Goal: Book appointment/travel/reservation

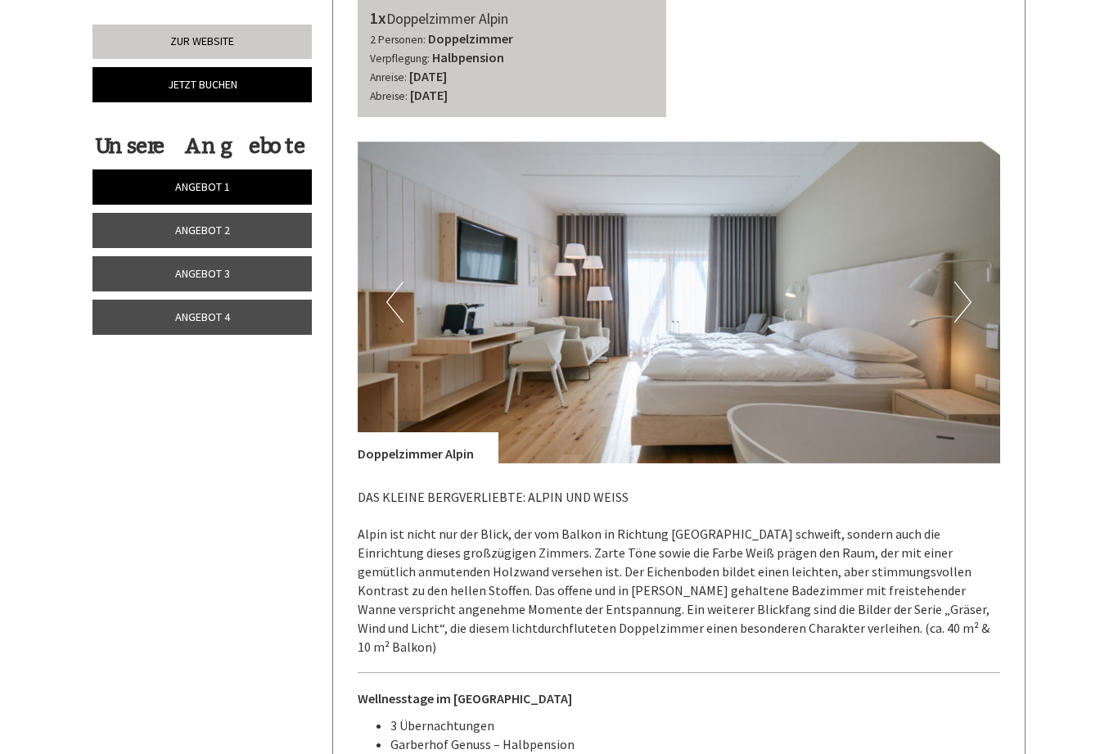
scroll to position [3179, 0]
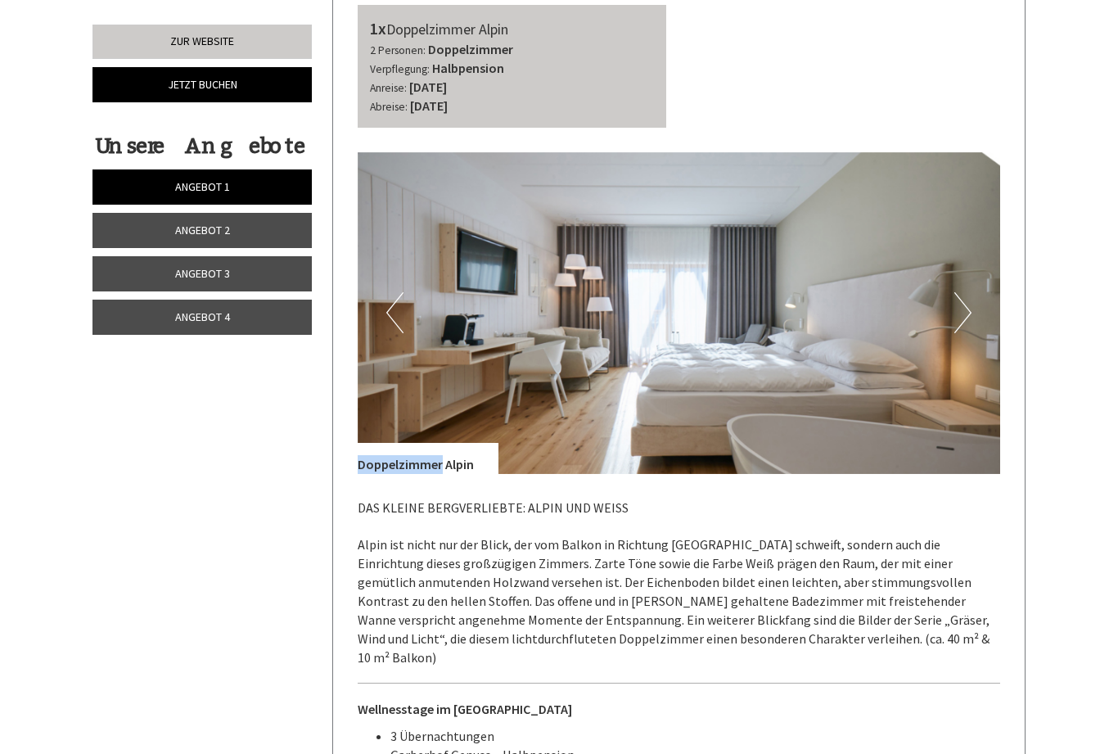
click at [999, 498] on p "DAS KLEINE BERGVERLIEBTE: ALPIN UND WEISS Alpin ist nicht nur der Blick, der vo…" at bounding box center [679, 582] width 643 height 169
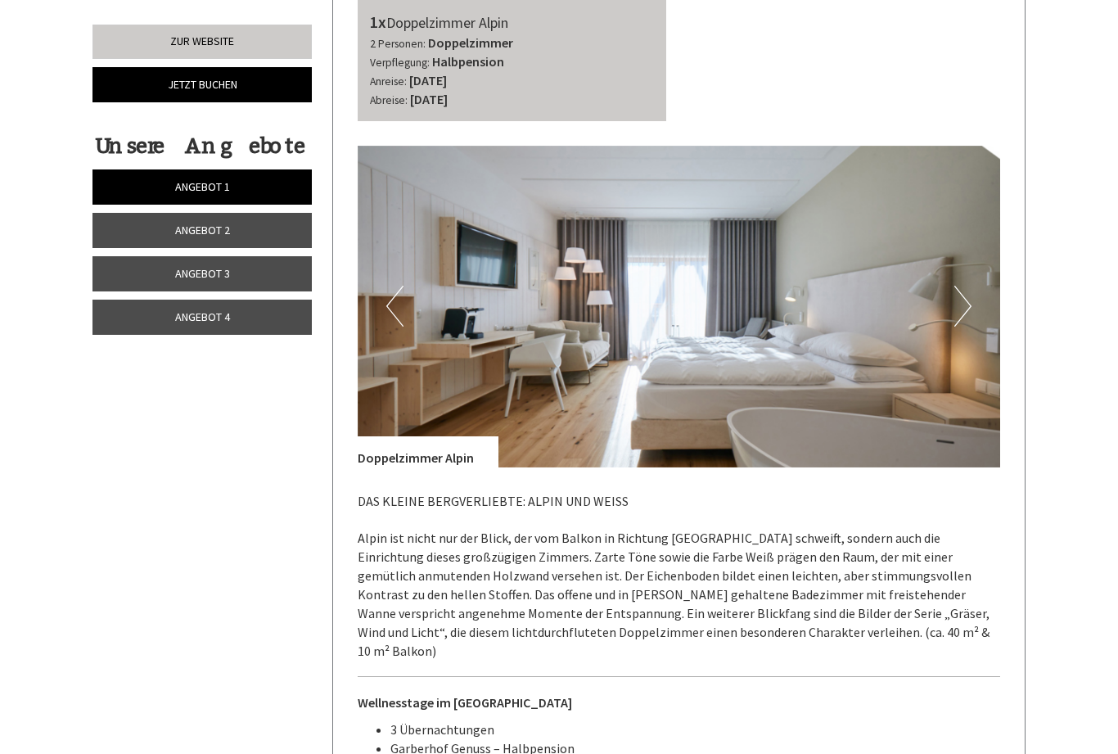
click at [155, 313] on link "Angebot 4" at bounding box center [201, 317] width 219 height 35
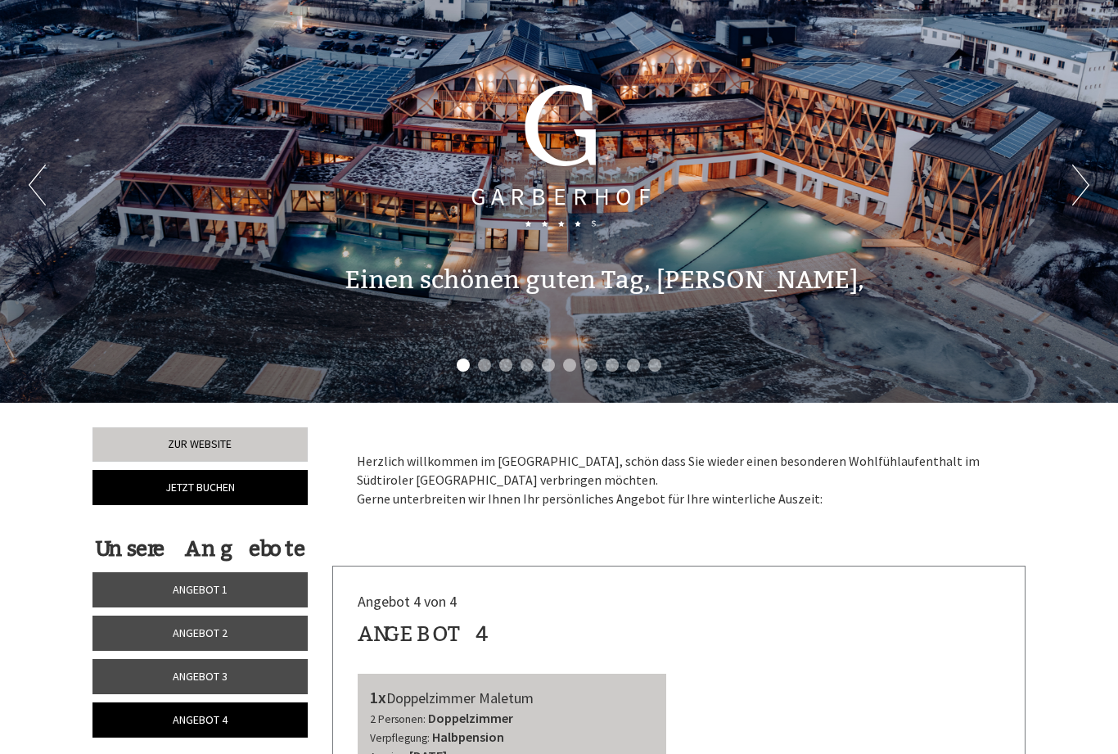
scroll to position [0, 0]
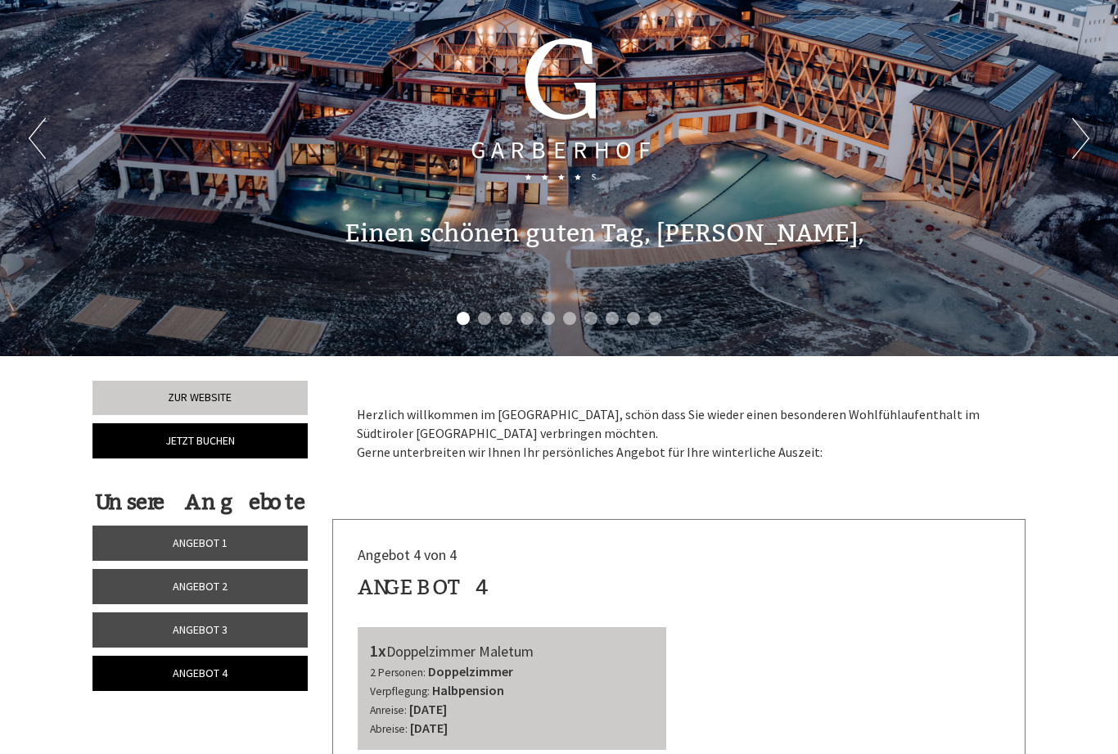
click at [156, 620] on link "Angebot 3" at bounding box center [199, 629] width 215 height 35
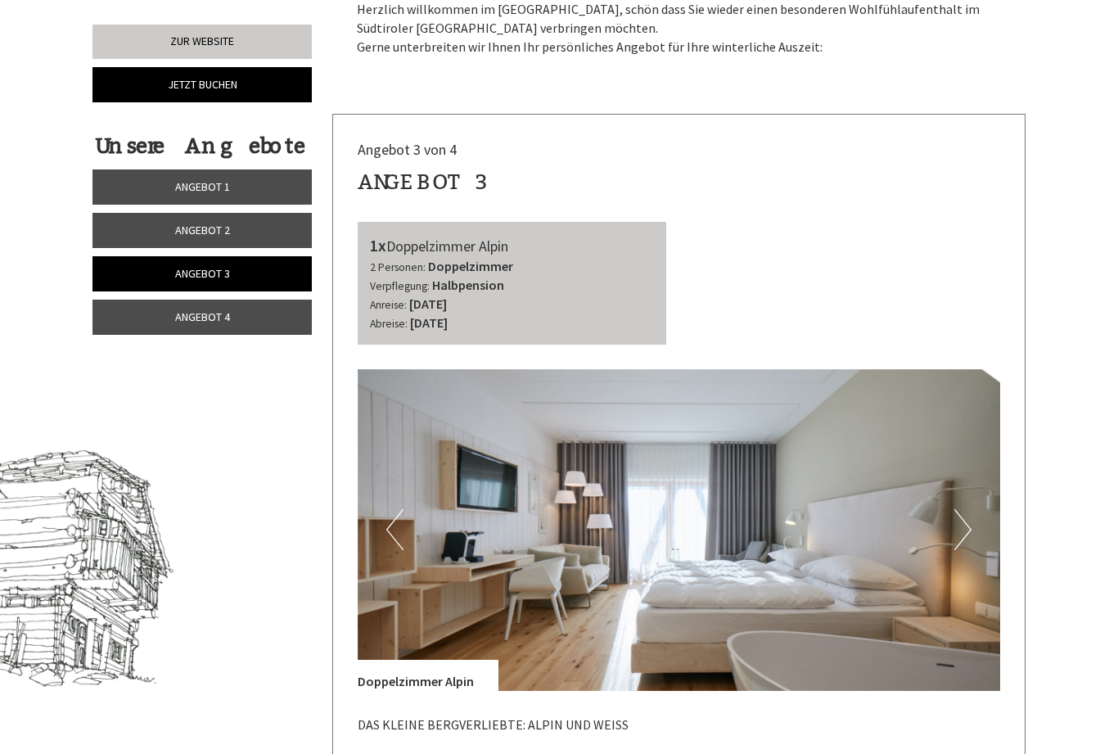
click at [124, 232] on link "Angebot 2" at bounding box center [201, 230] width 219 height 35
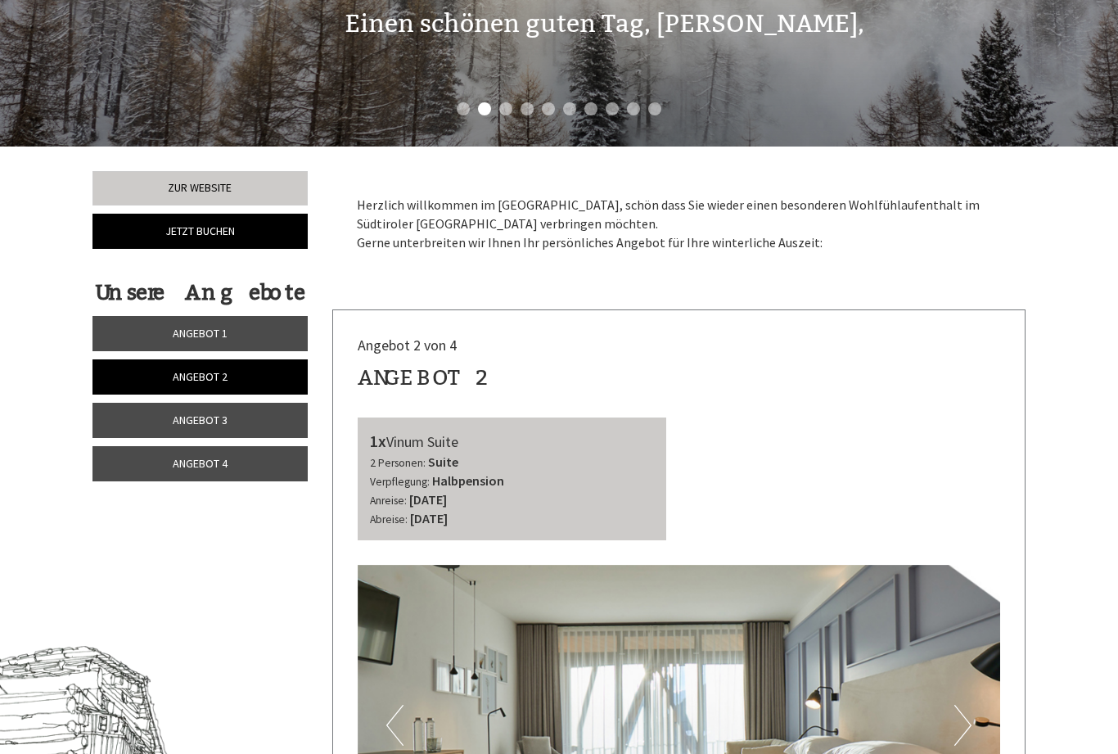
click at [164, 326] on link "Angebot 1" at bounding box center [199, 333] width 215 height 35
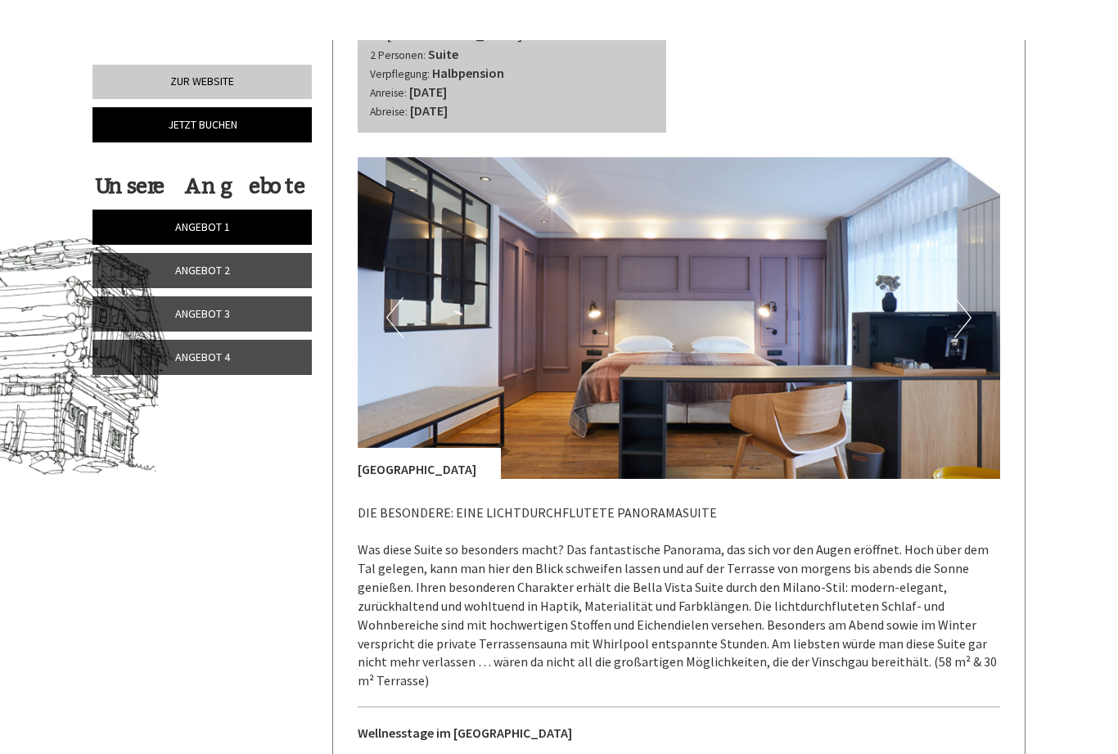
scroll to position [692, 0]
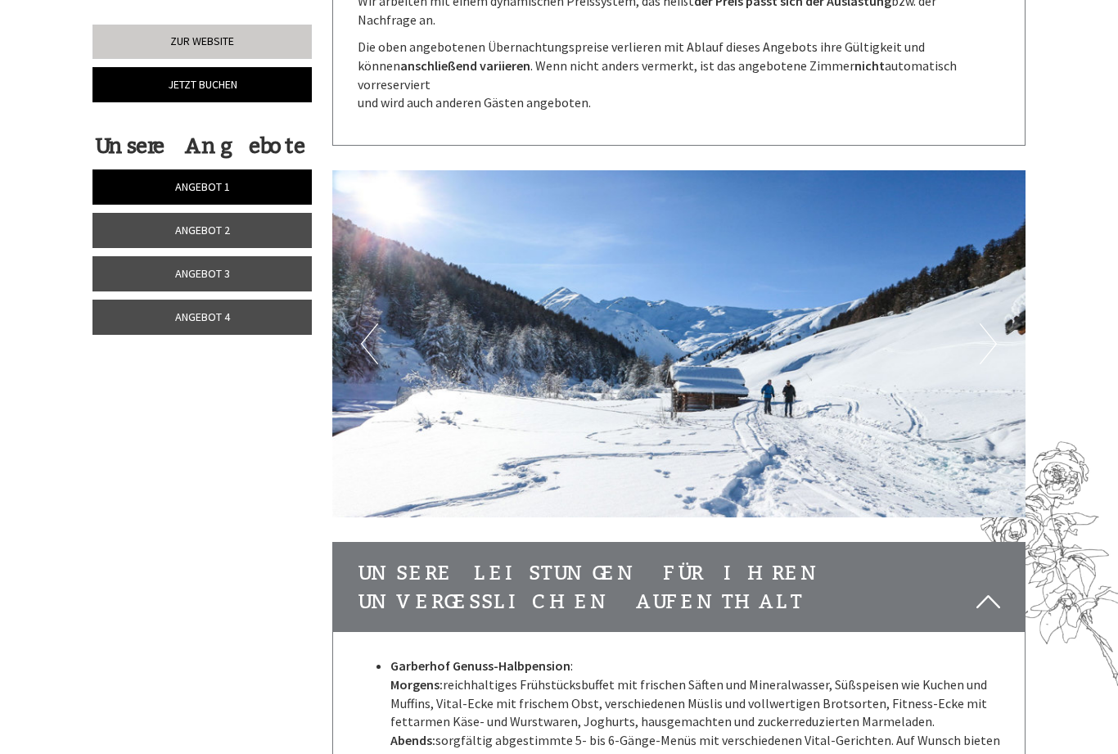
click at [134, 226] on link "Angebot 2" at bounding box center [201, 230] width 219 height 35
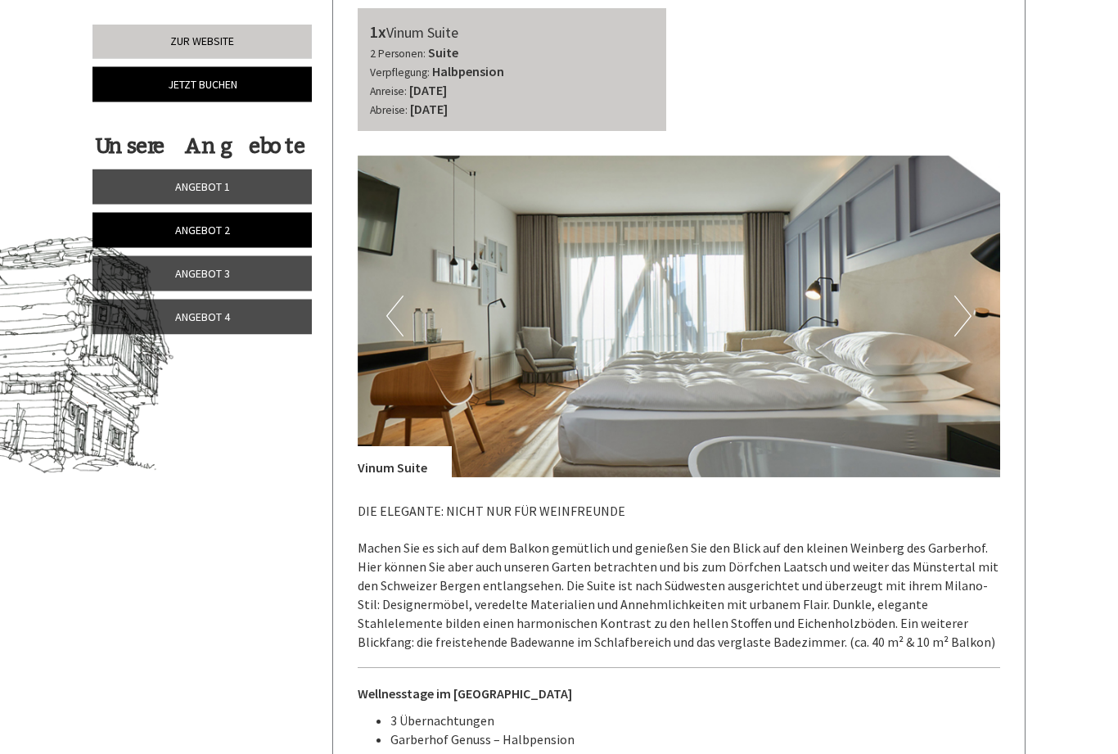
scroll to position [699, 0]
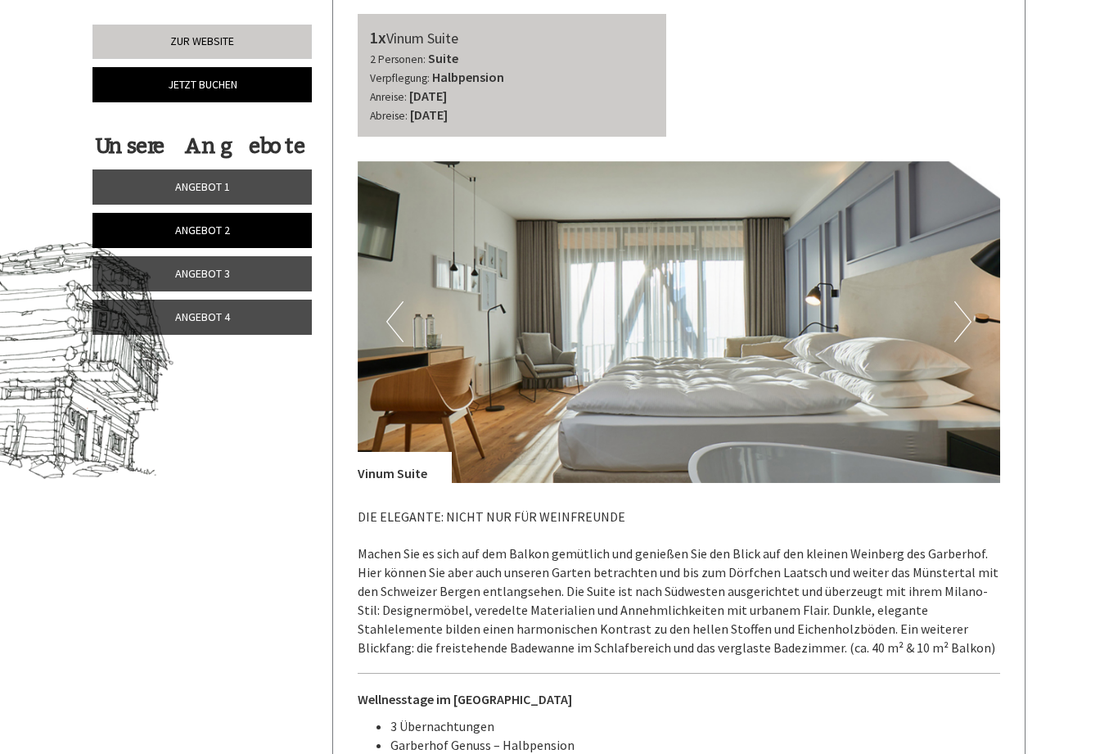
click at [183, 273] on span "Angebot 3" at bounding box center [202, 273] width 55 height 15
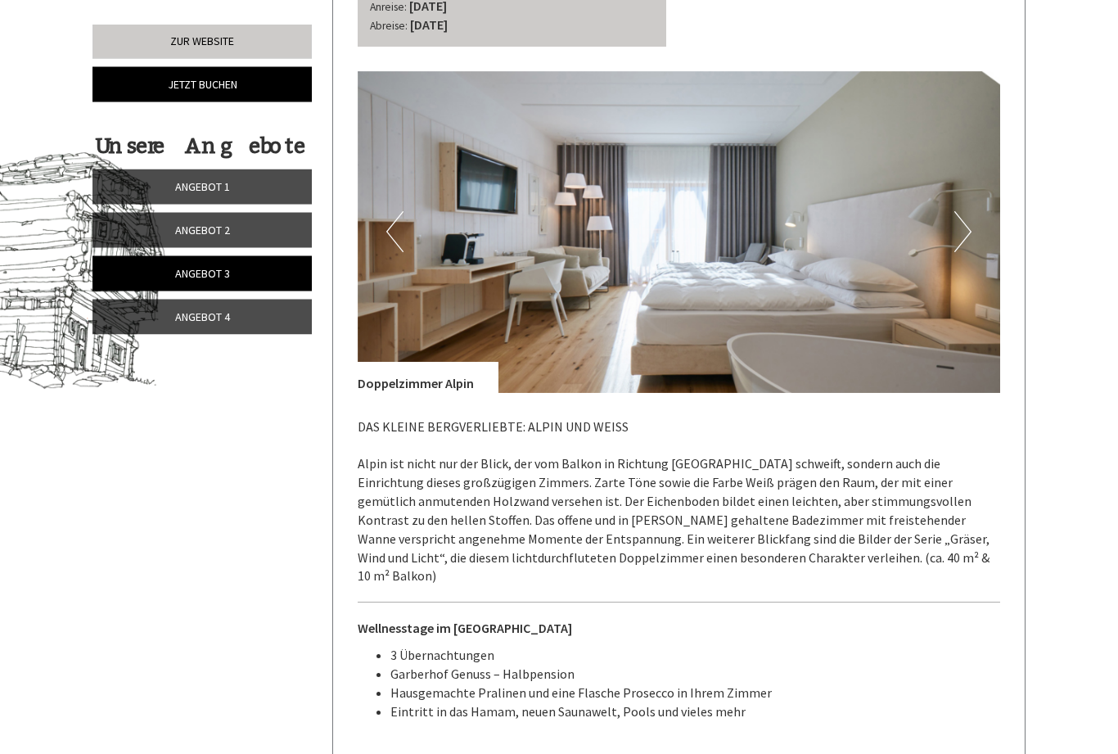
scroll to position [783, 0]
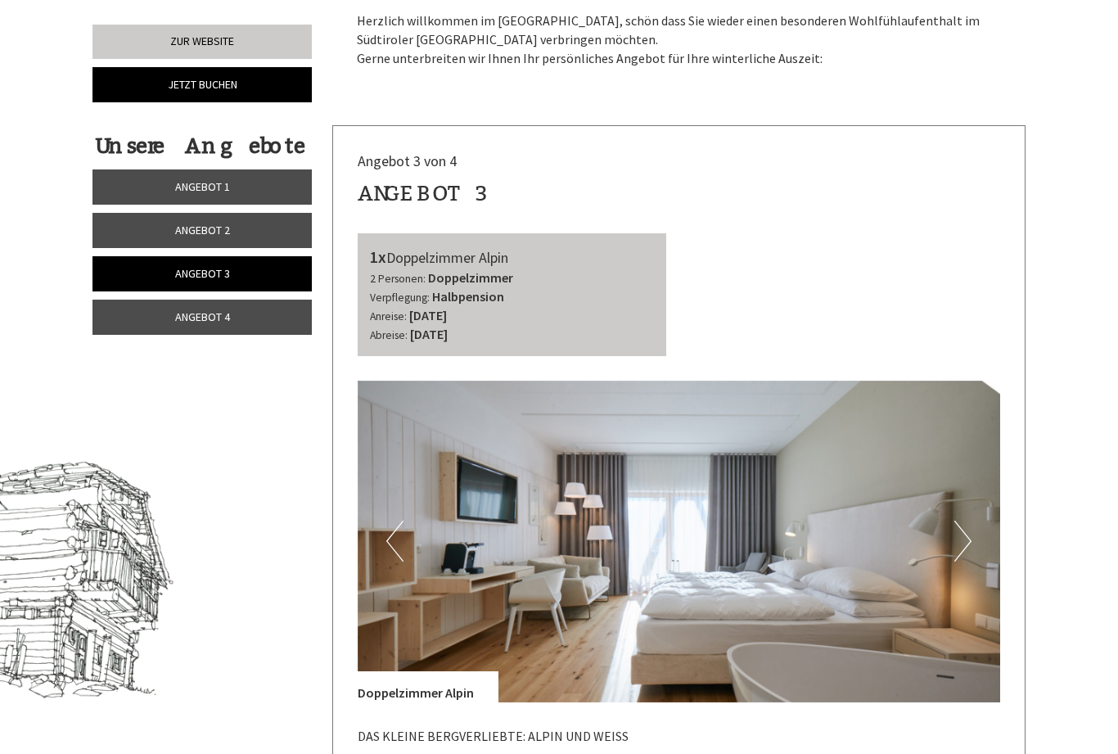
click at [165, 232] on link "Angebot 2" at bounding box center [201, 230] width 219 height 35
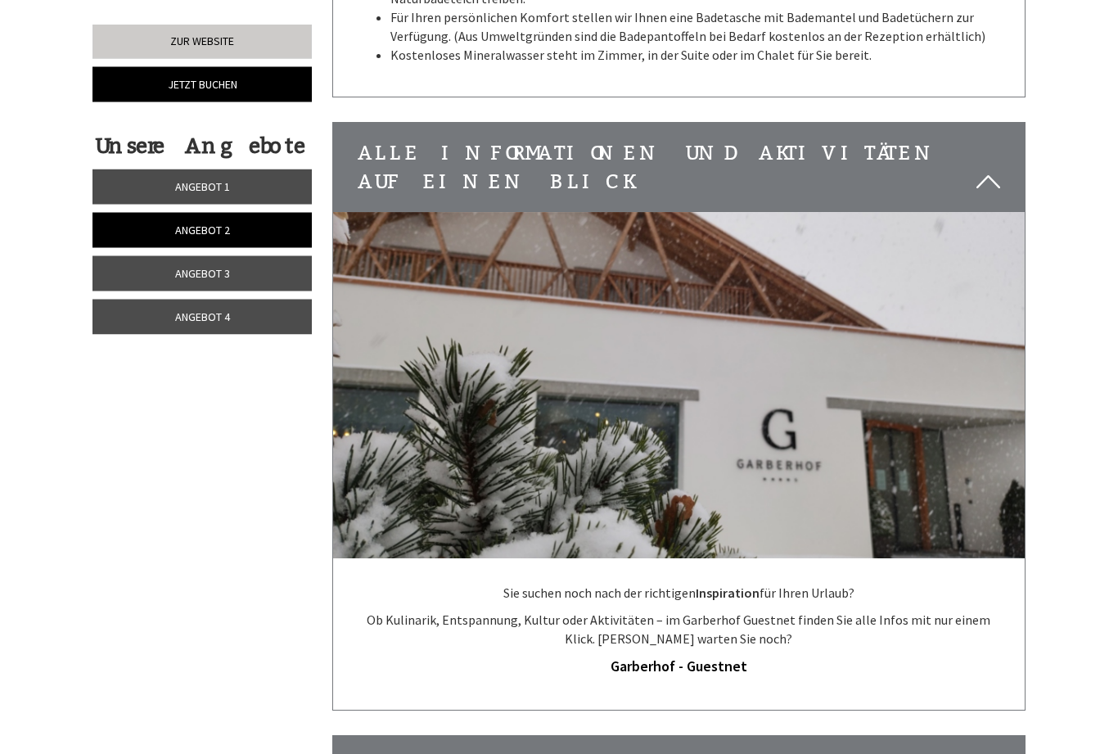
scroll to position [2859, 0]
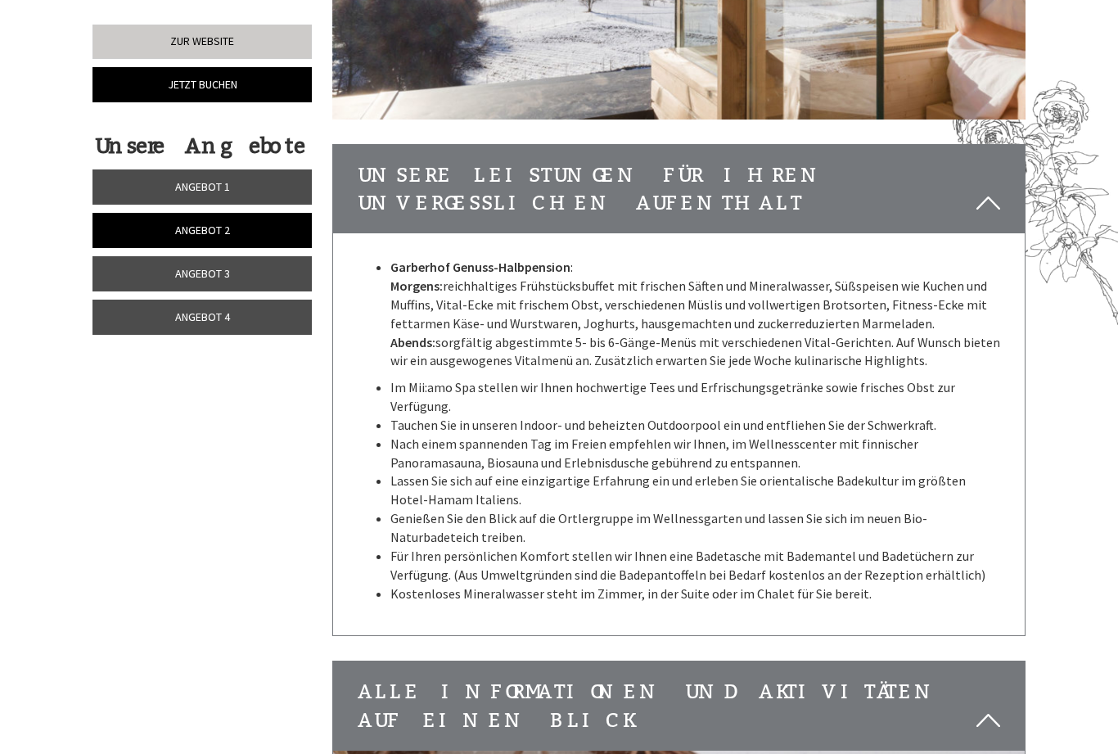
scroll to position [2278, 0]
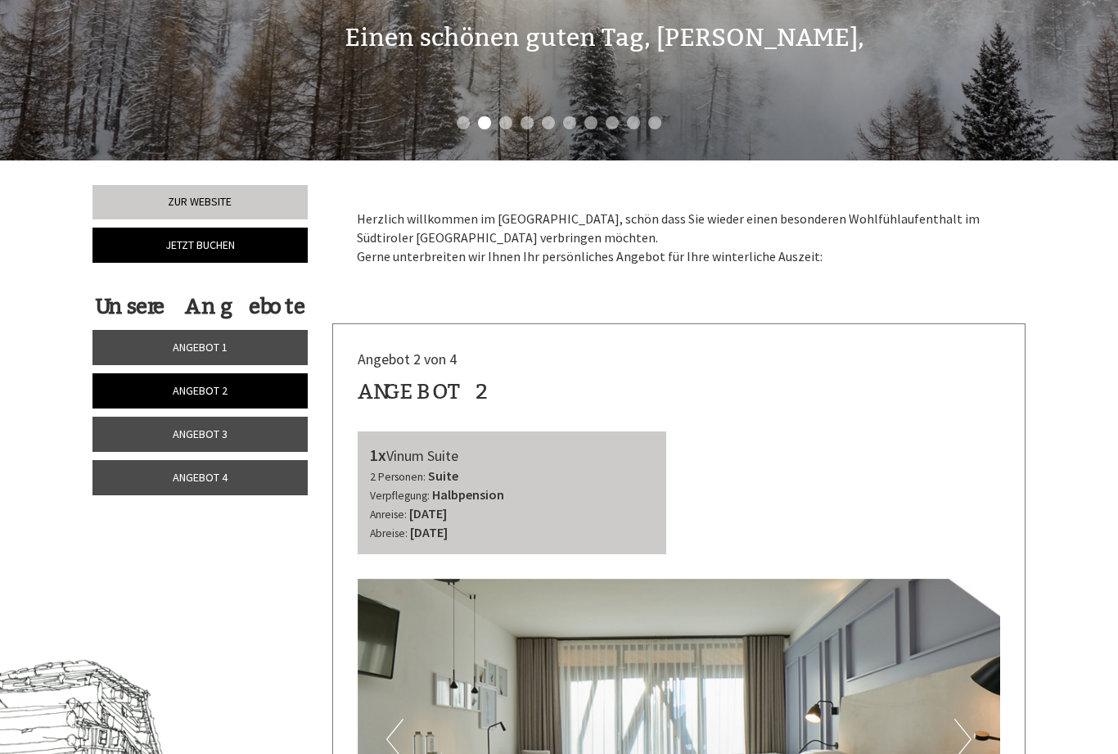
click at [186, 481] on span "Angebot 4" at bounding box center [200, 477] width 55 height 15
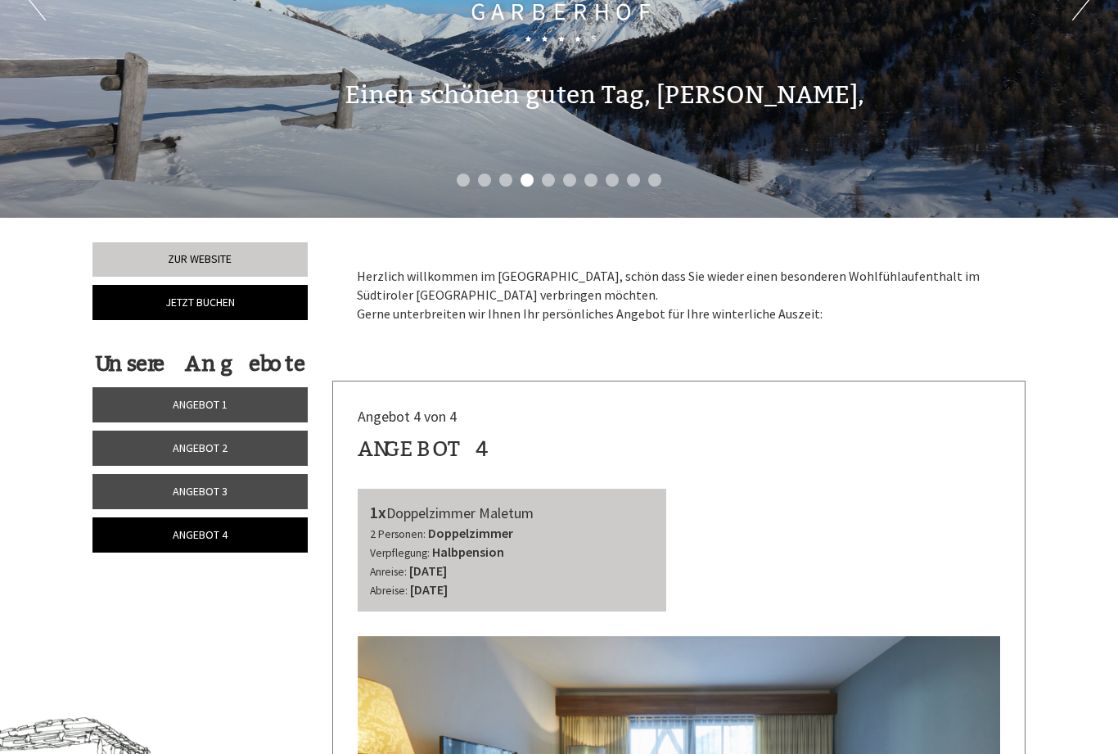
scroll to position [205, 0]
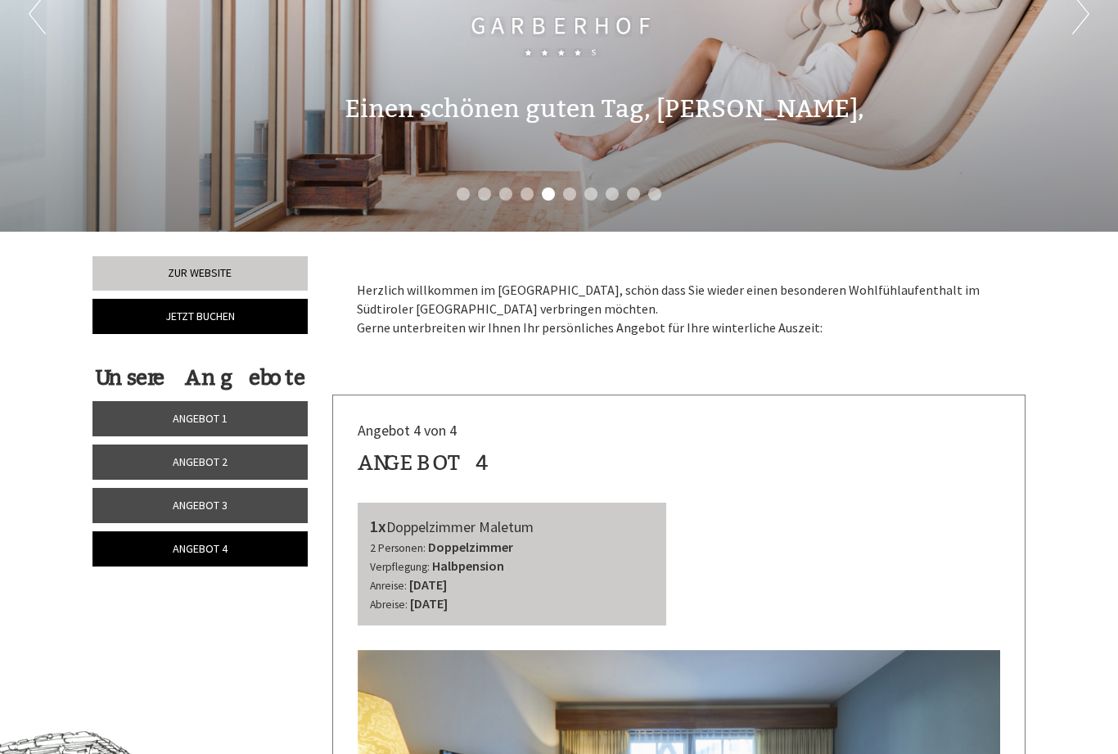
click at [178, 506] on span "Angebot 3" at bounding box center [200, 505] width 55 height 15
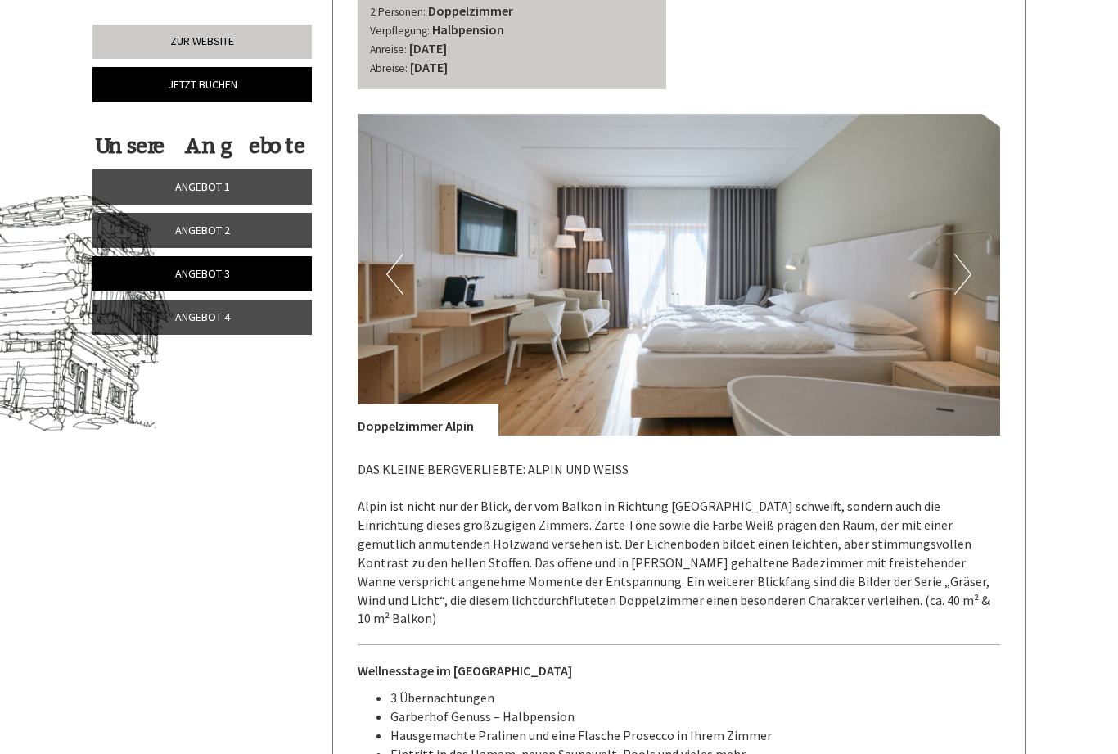
click at [168, 226] on link "Angebot 2" at bounding box center [201, 230] width 219 height 35
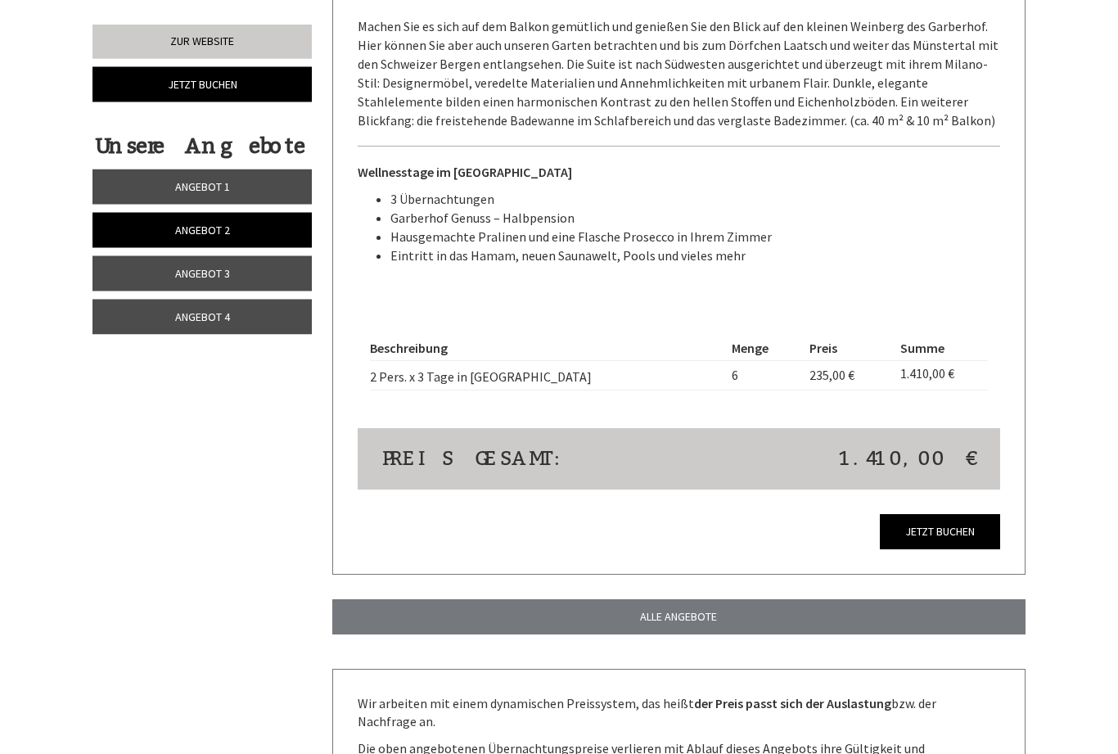
scroll to position [1220, 0]
click at [954, 514] on link "Jetzt buchen" at bounding box center [940, 531] width 120 height 35
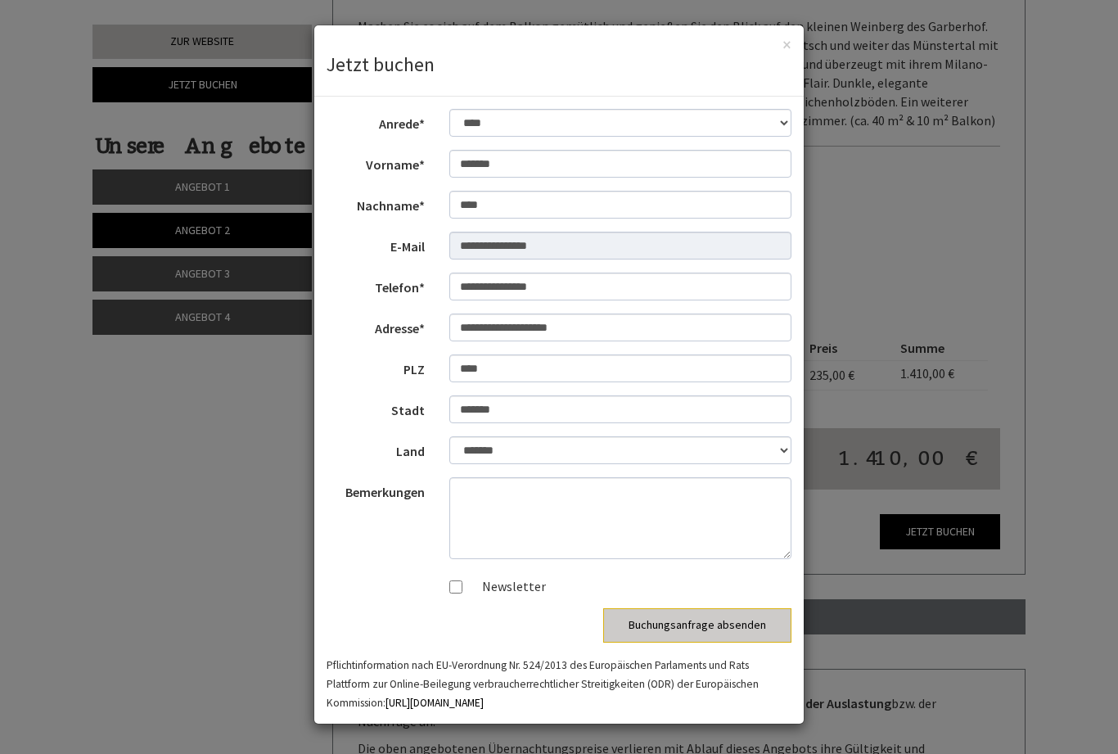
click at [1072, 345] on div "**********" at bounding box center [559, 377] width 1118 height 754
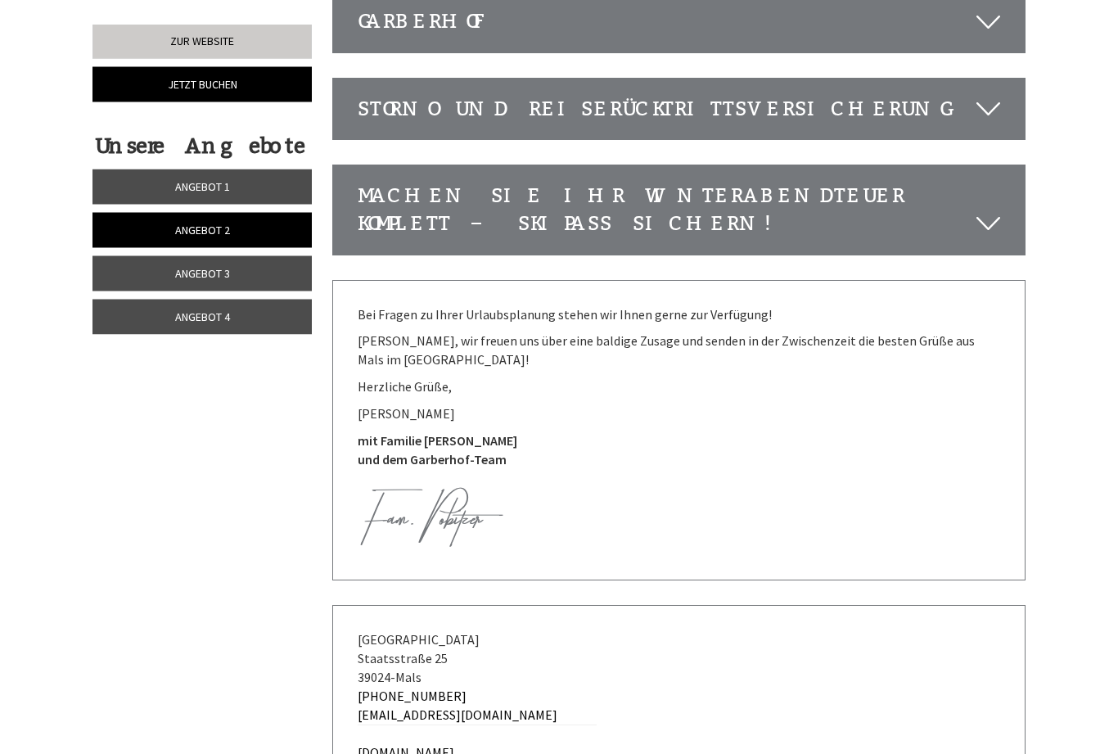
scroll to position [3655, 0]
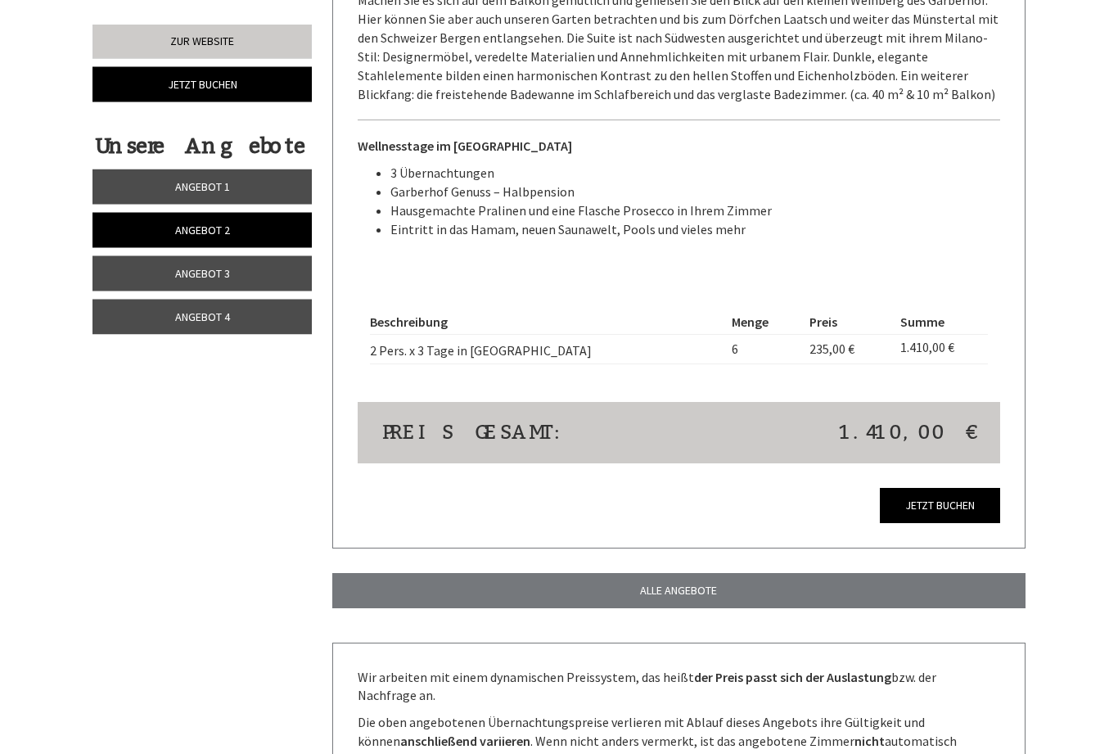
click at [944, 491] on link "Jetzt buchen" at bounding box center [940, 506] width 120 height 35
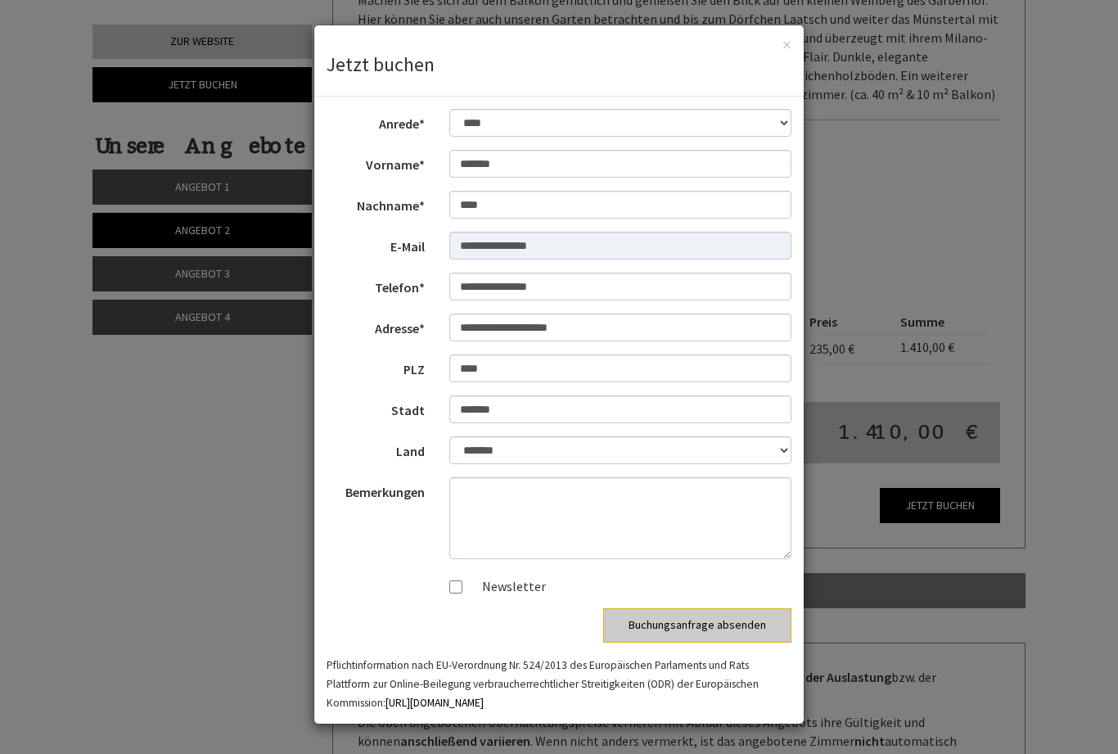
click at [858, 482] on div "**********" at bounding box center [559, 377] width 1118 height 754
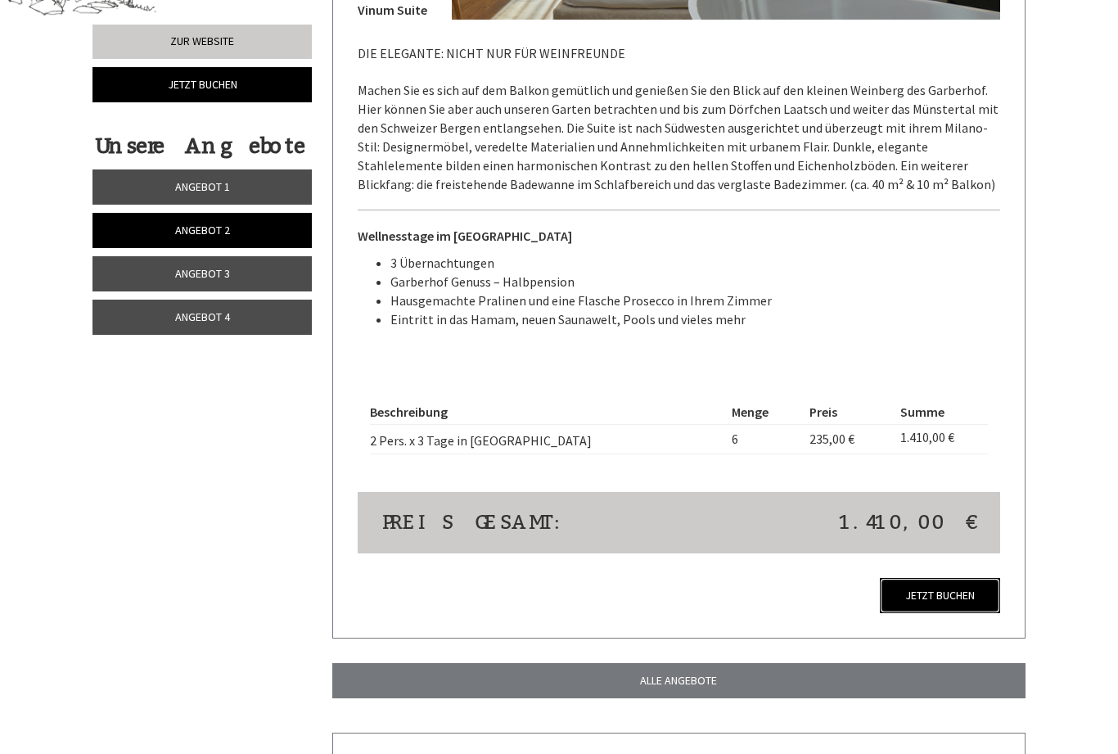
scroll to position [1156, 0]
click at [932, 580] on link "Jetzt buchen" at bounding box center [940, 596] width 120 height 35
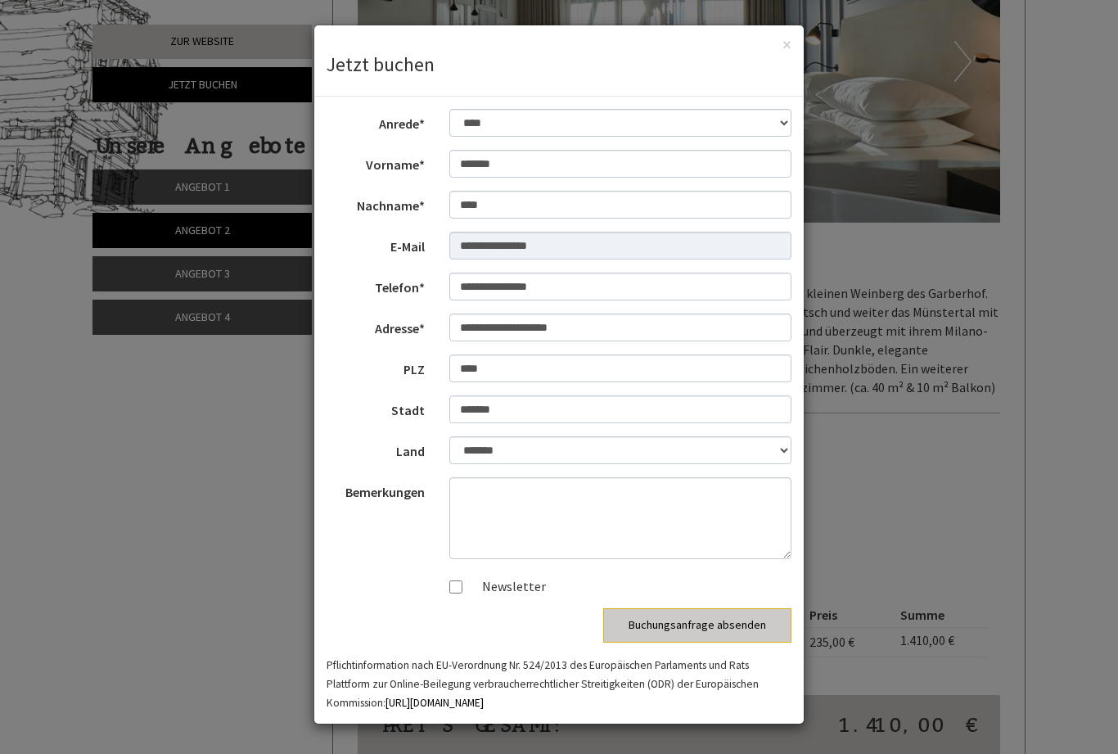
scroll to position [953, 0]
click at [782, 53] on div "× Jetzt buchen" at bounding box center [558, 60] width 489 height 71
click at [784, 50] on button "×" at bounding box center [786, 44] width 9 height 17
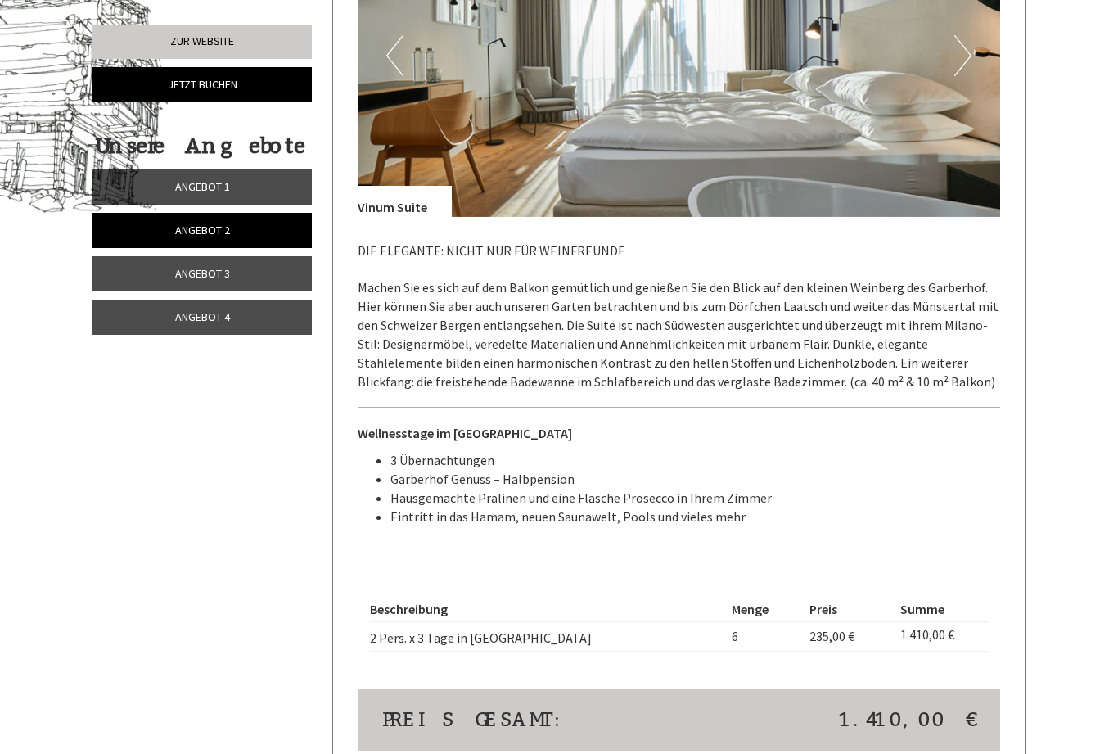
scroll to position [960, 0]
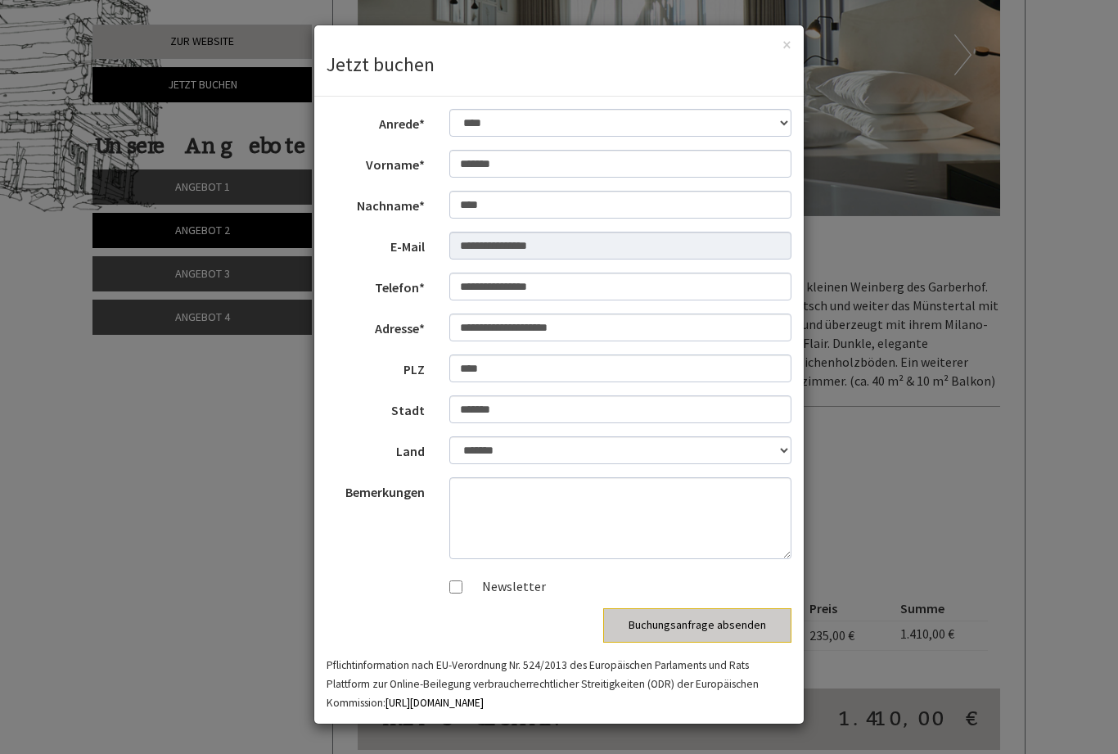
click at [697, 639] on button "Buchungsanfrage absenden" at bounding box center [697, 625] width 188 height 34
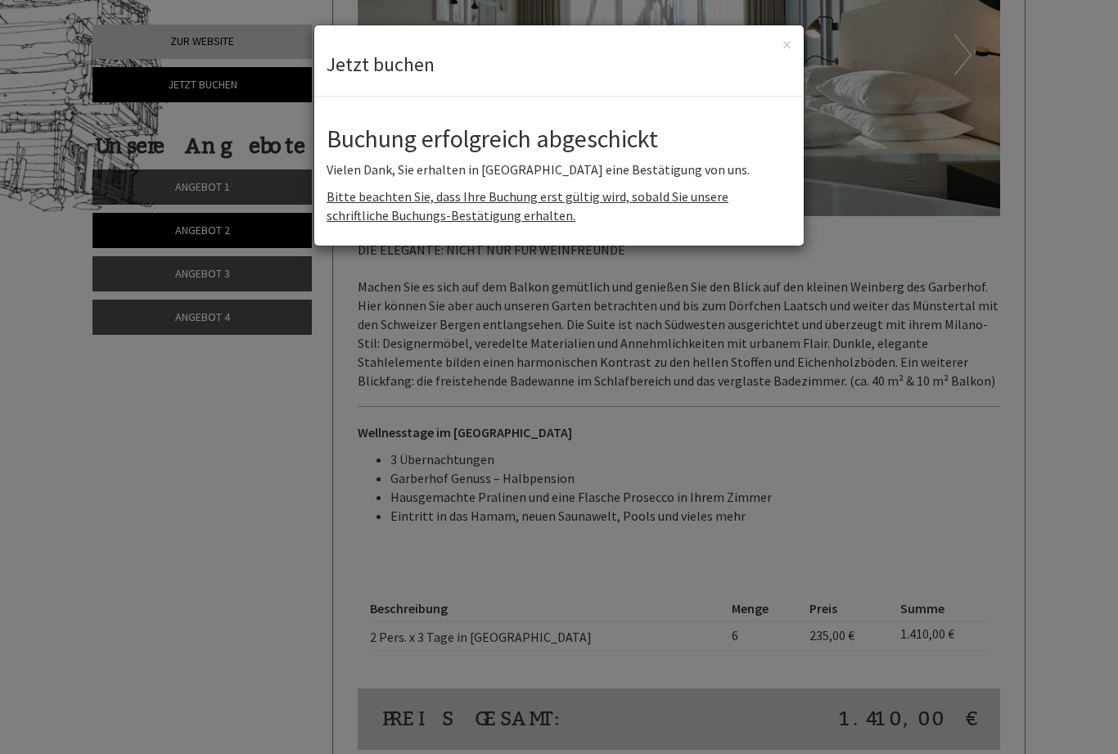
click at [786, 50] on button "×" at bounding box center [786, 44] width 9 height 17
